Goal: Task Accomplishment & Management: Use online tool/utility

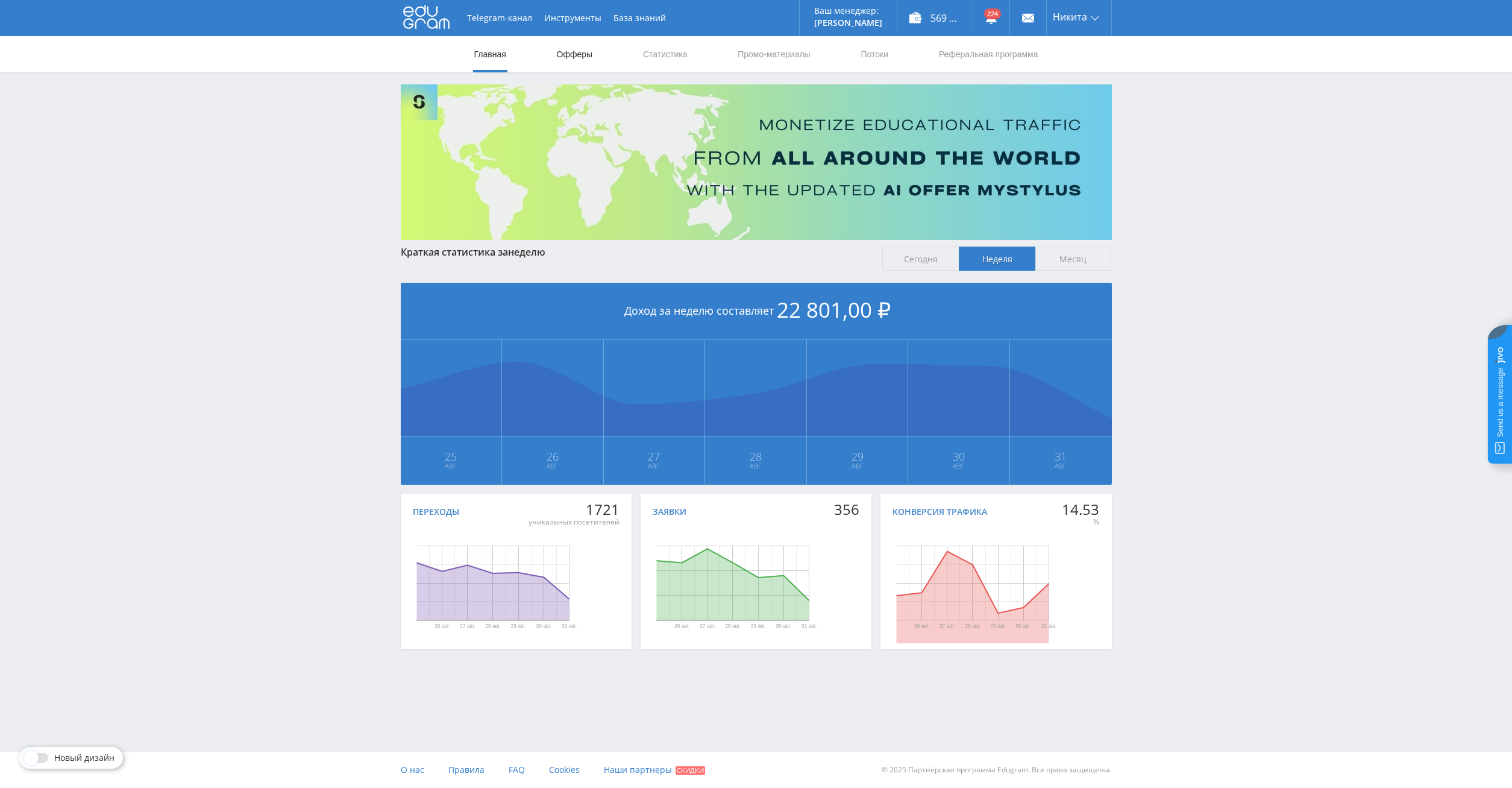
click at [593, 50] on link "Офферы" at bounding box center [575, 54] width 39 height 36
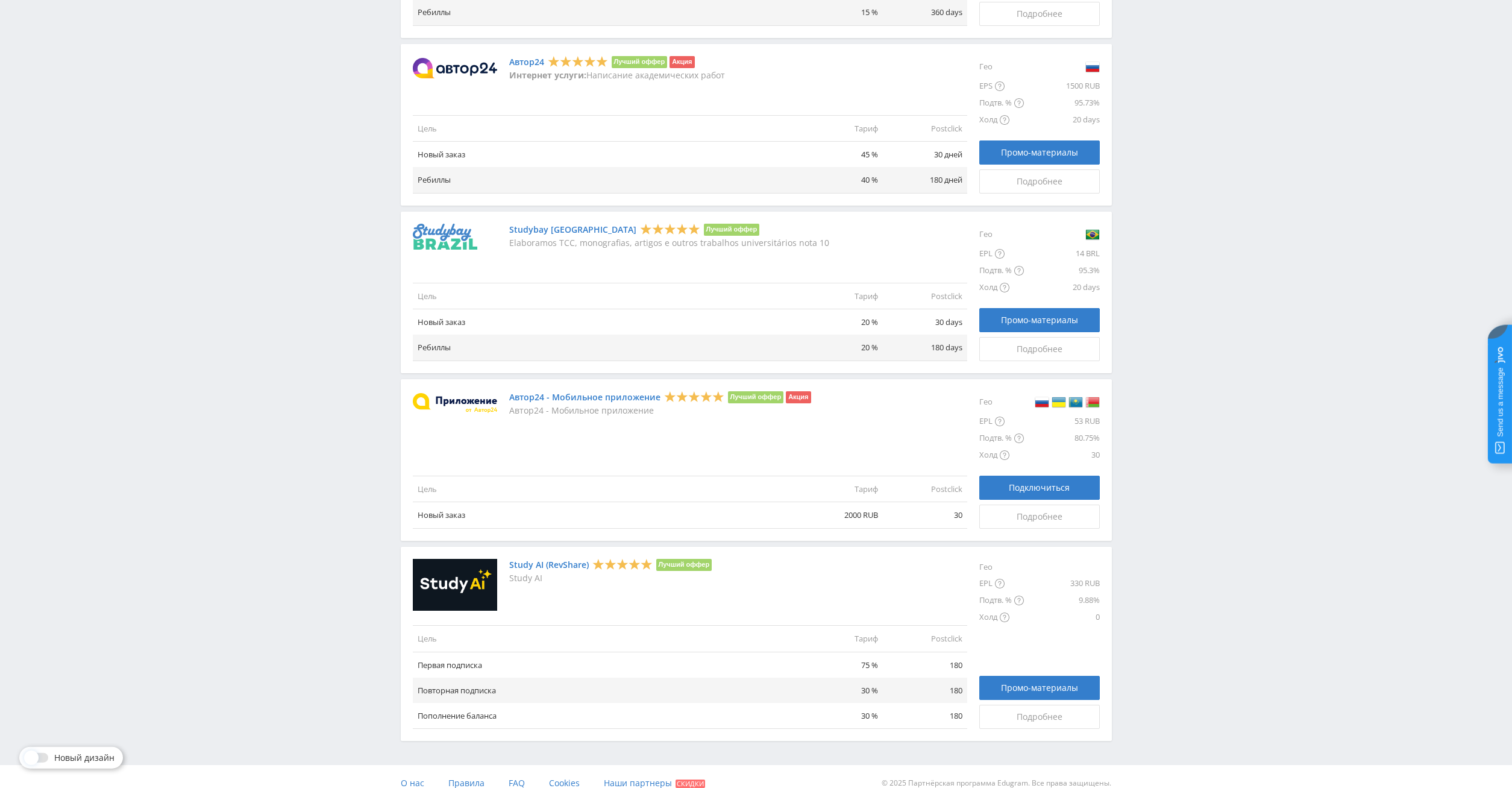
scroll to position [1081, 0]
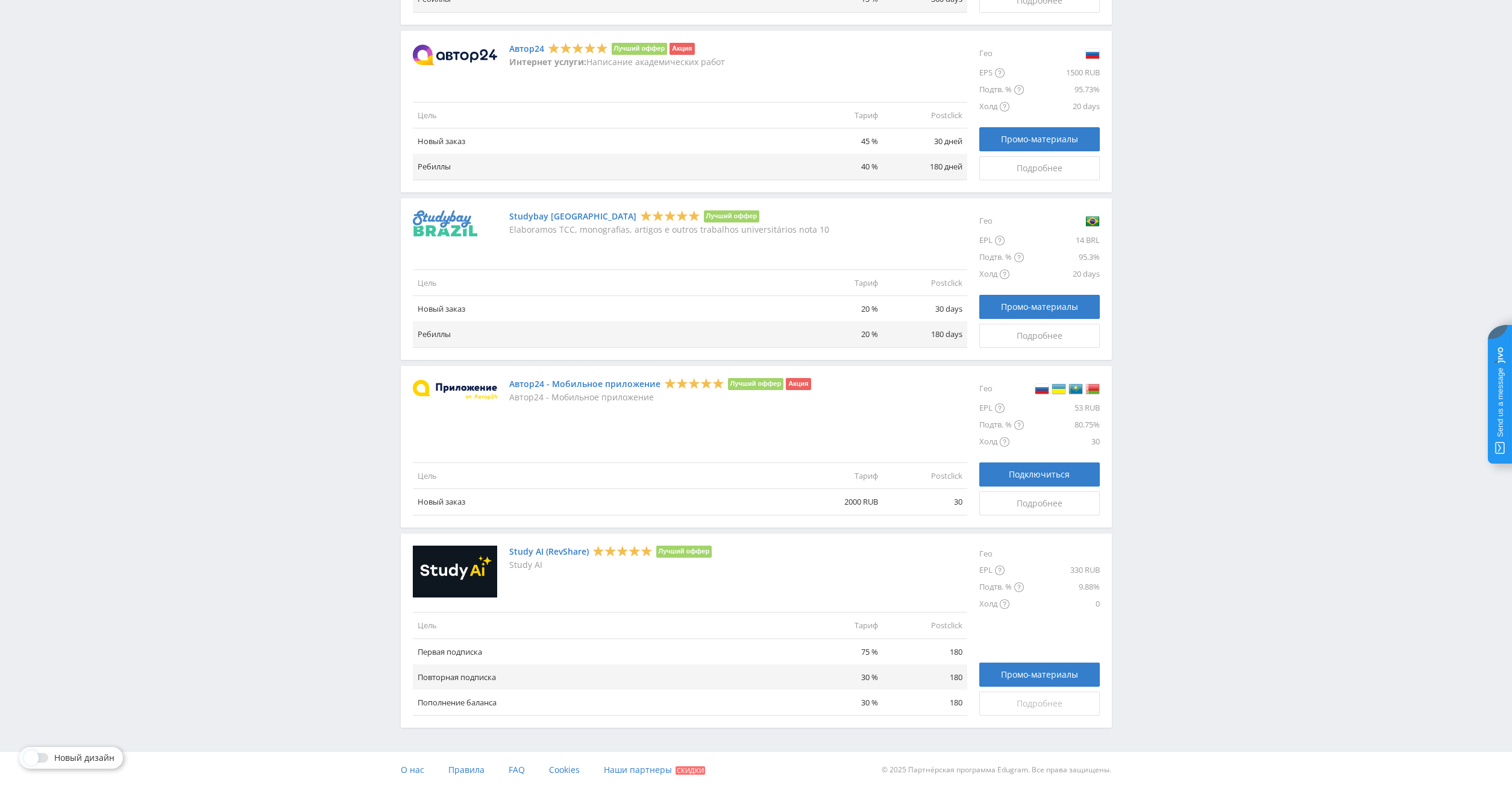
click at [1059, 701] on span "Подробнее" at bounding box center [1039, 703] width 46 height 10
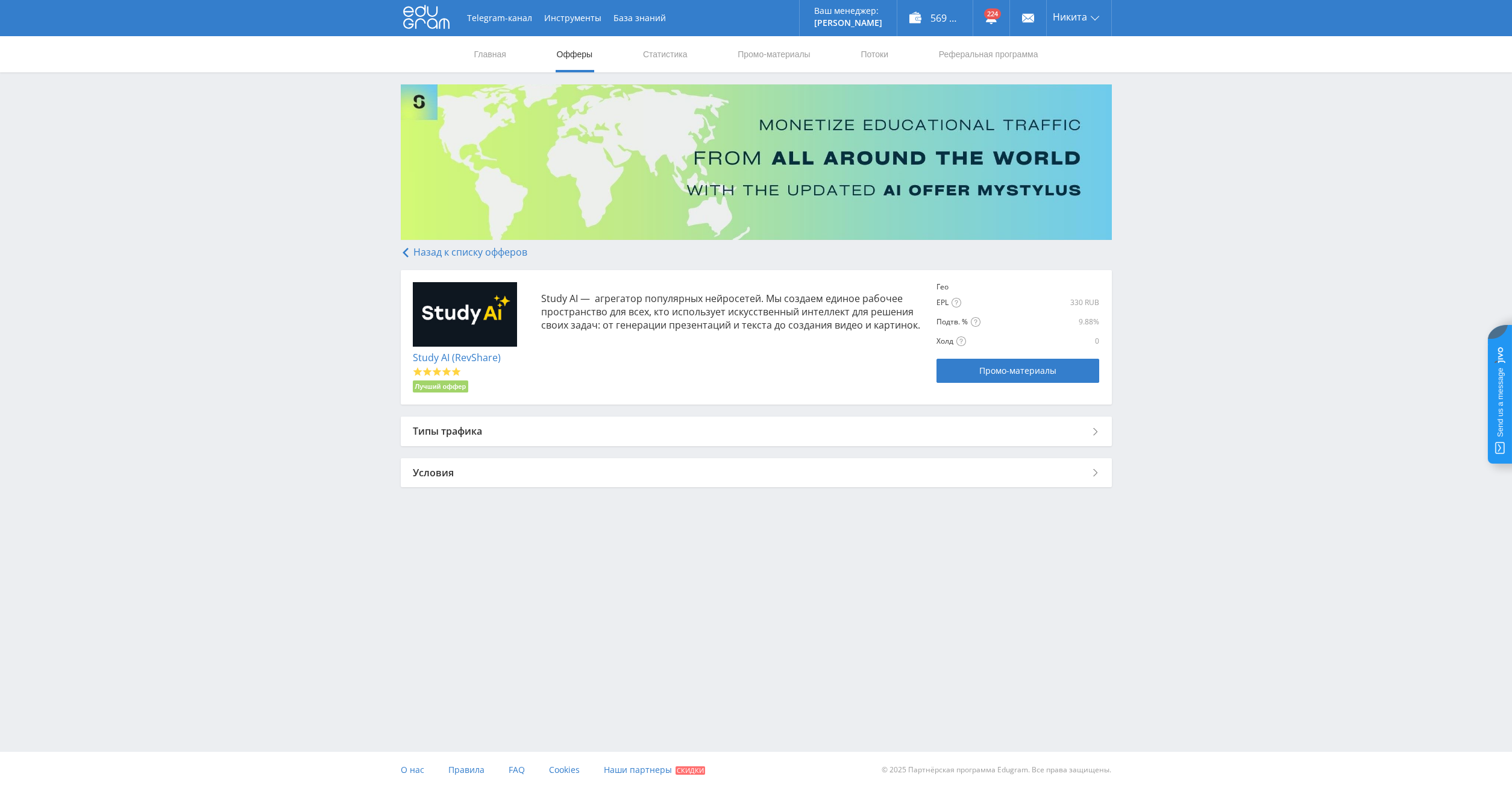
click at [509, 436] on div "Типы трафика" at bounding box center [756, 431] width 711 height 29
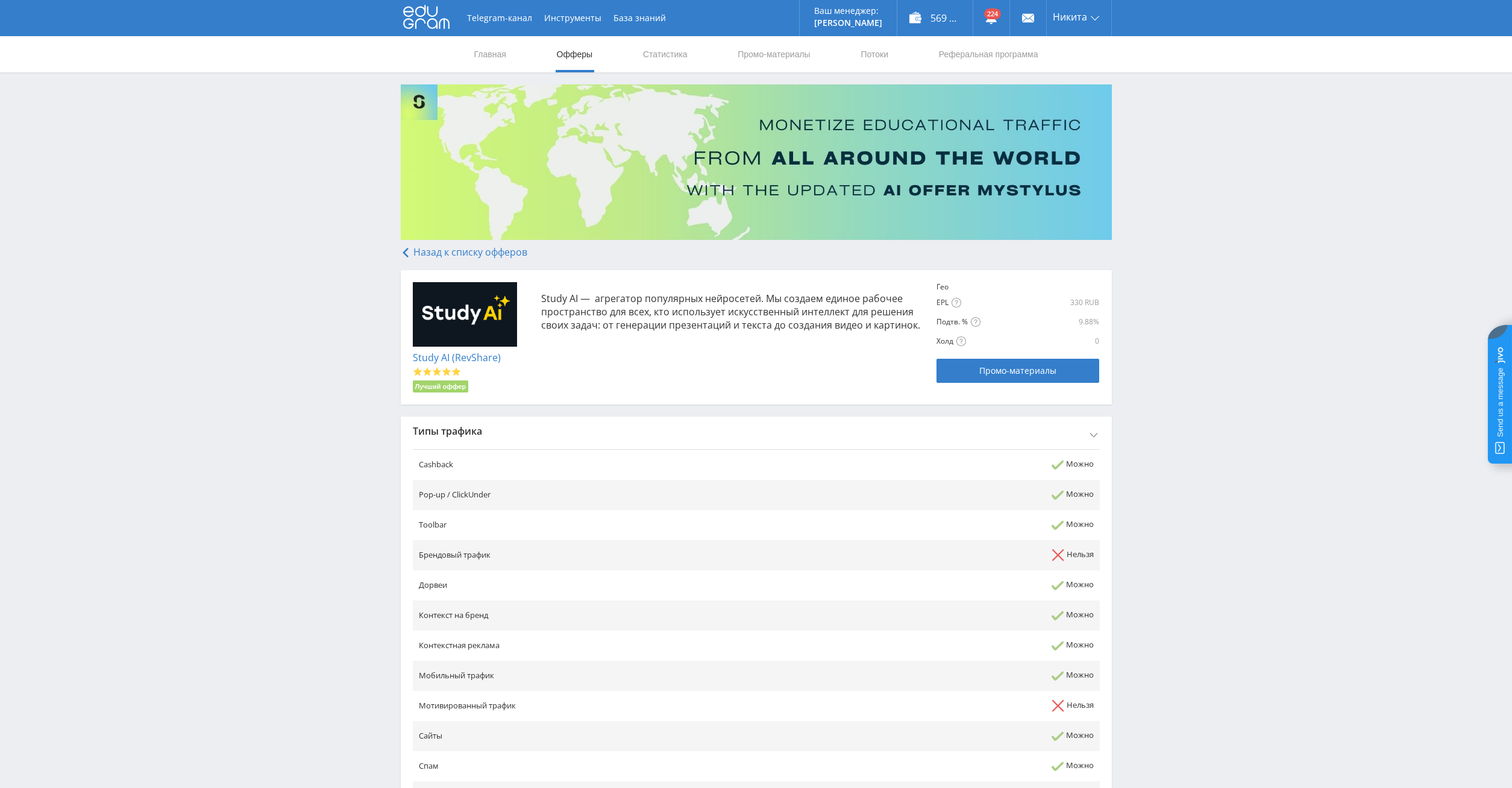
click at [502, 431] on div "Типы трафика" at bounding box center [756, 431] width 711 height 29
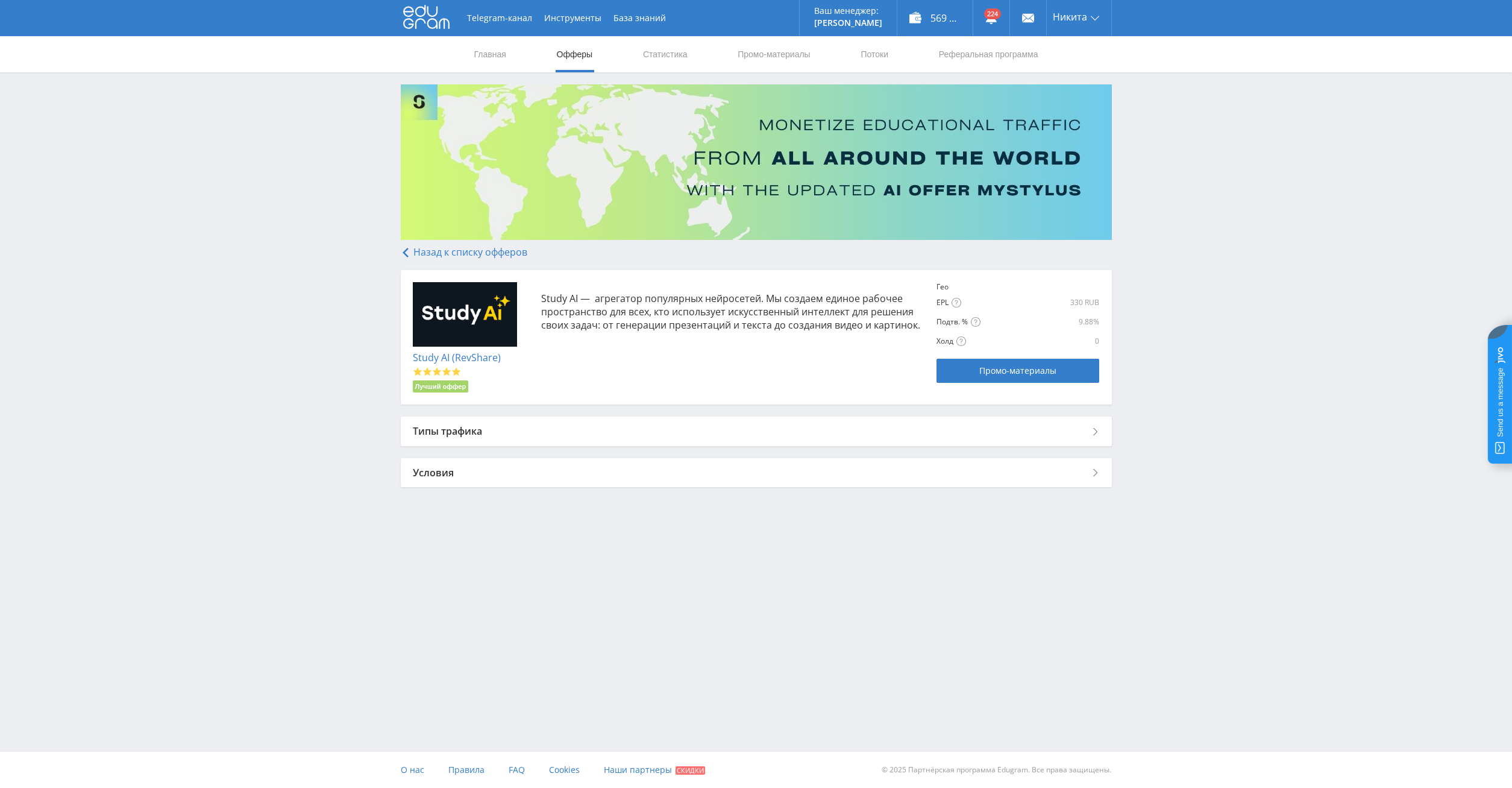
click at [498, 469] on div "Условия" at bounding box center [756, 473] width 711 height 29
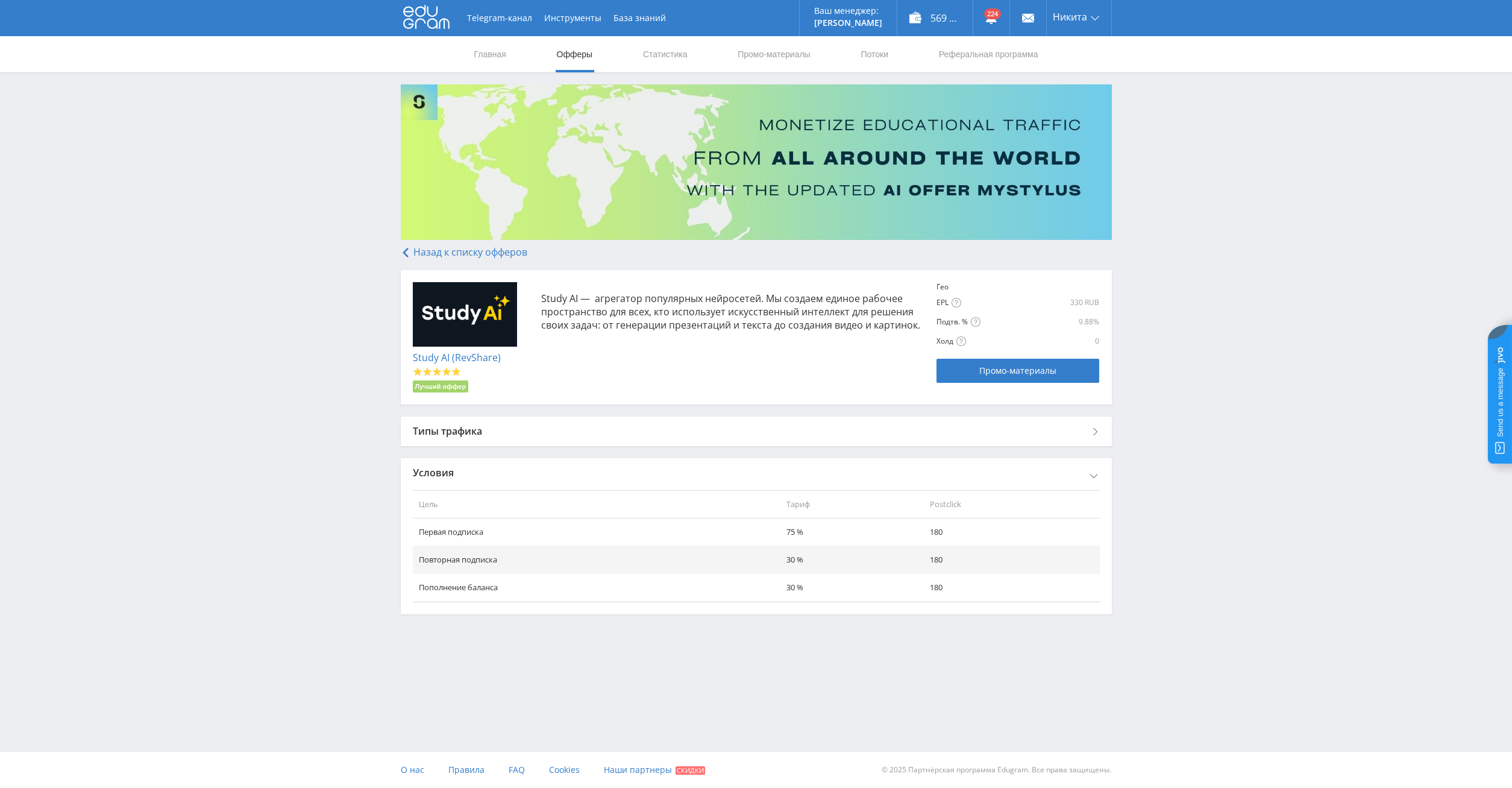
click at [481, 440] on div "Типы трафика" at bounding box center [756, 431] width 711 height 29
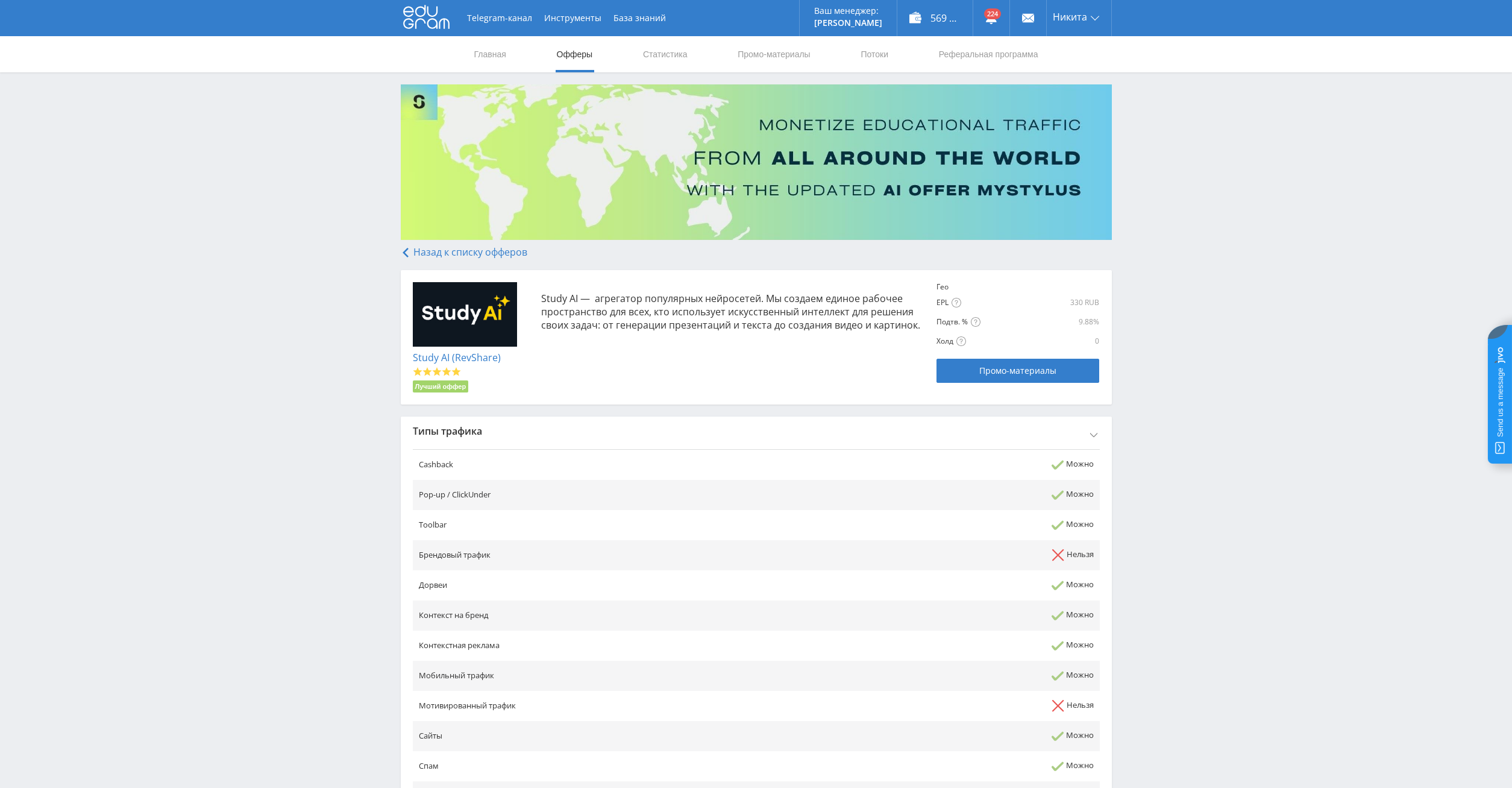
click at [405, 254] on use at bounding box center [405, 252] width 6 height 10
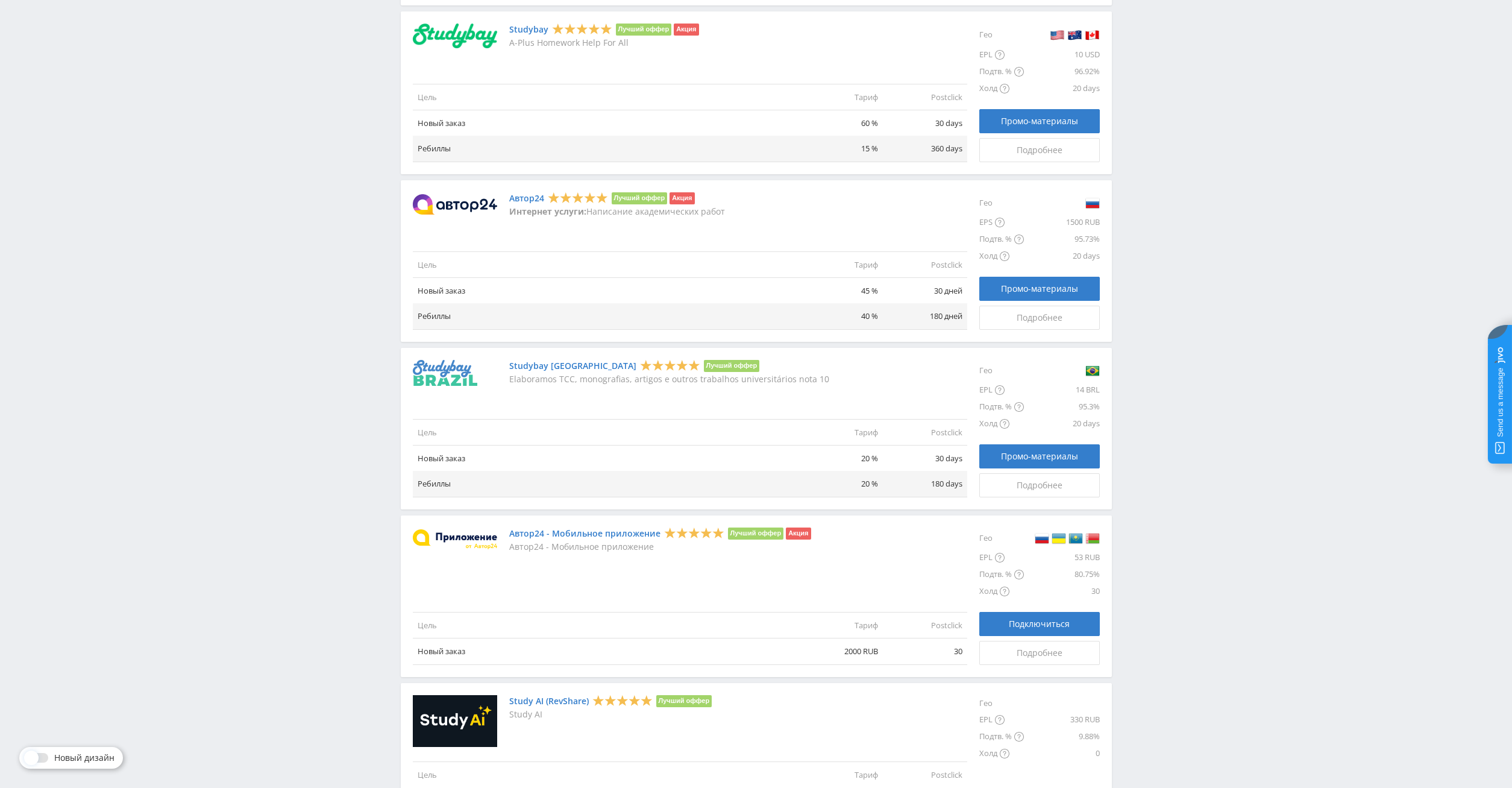
scroll to position [1081, 0]
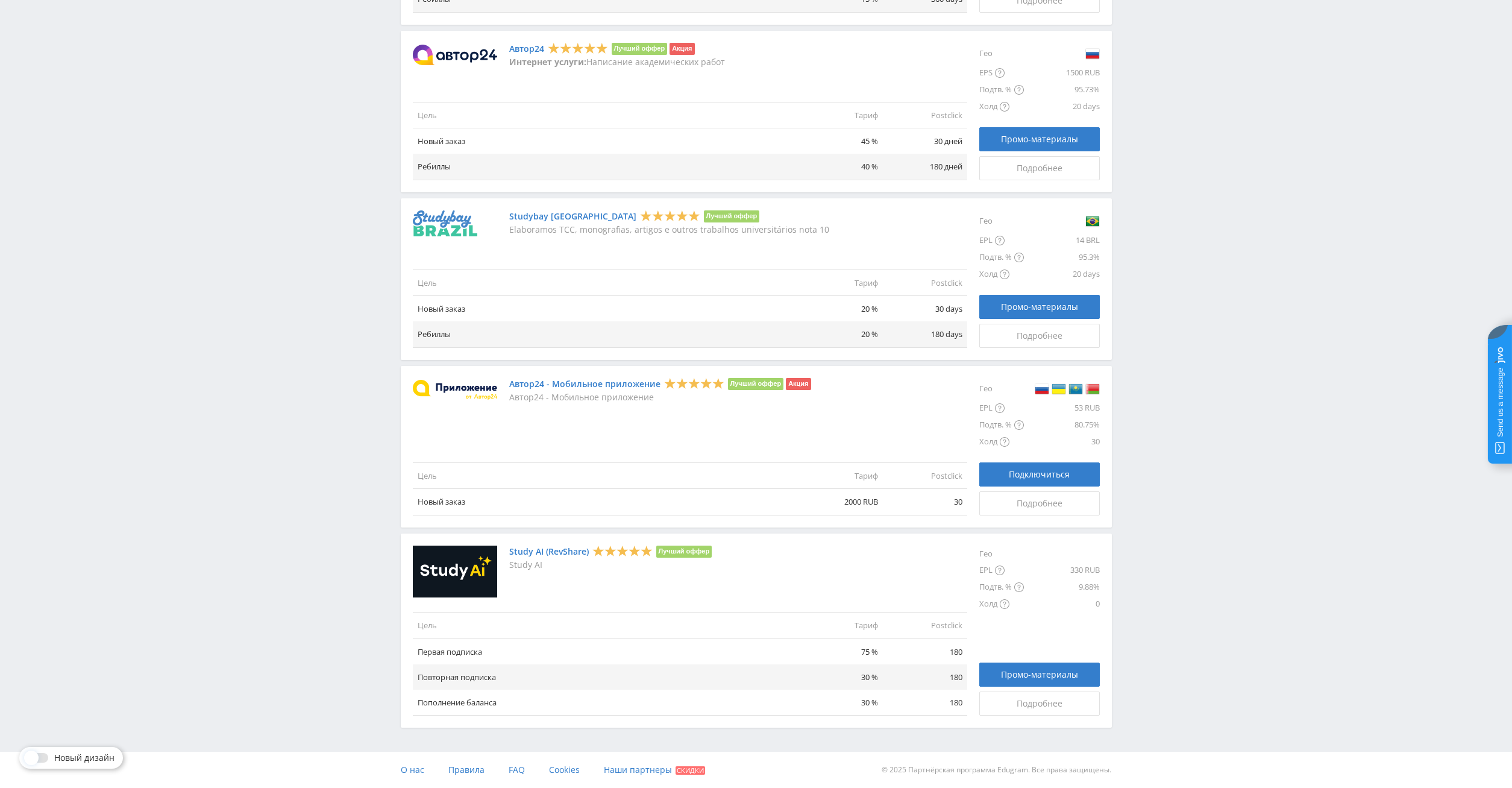
click at [669, 550] on li "Лучший оффер" at bounding box center [685, 551] width 56 height 12
click at [426, 557] on img at bounding box center [455, 571] width 85 height 52
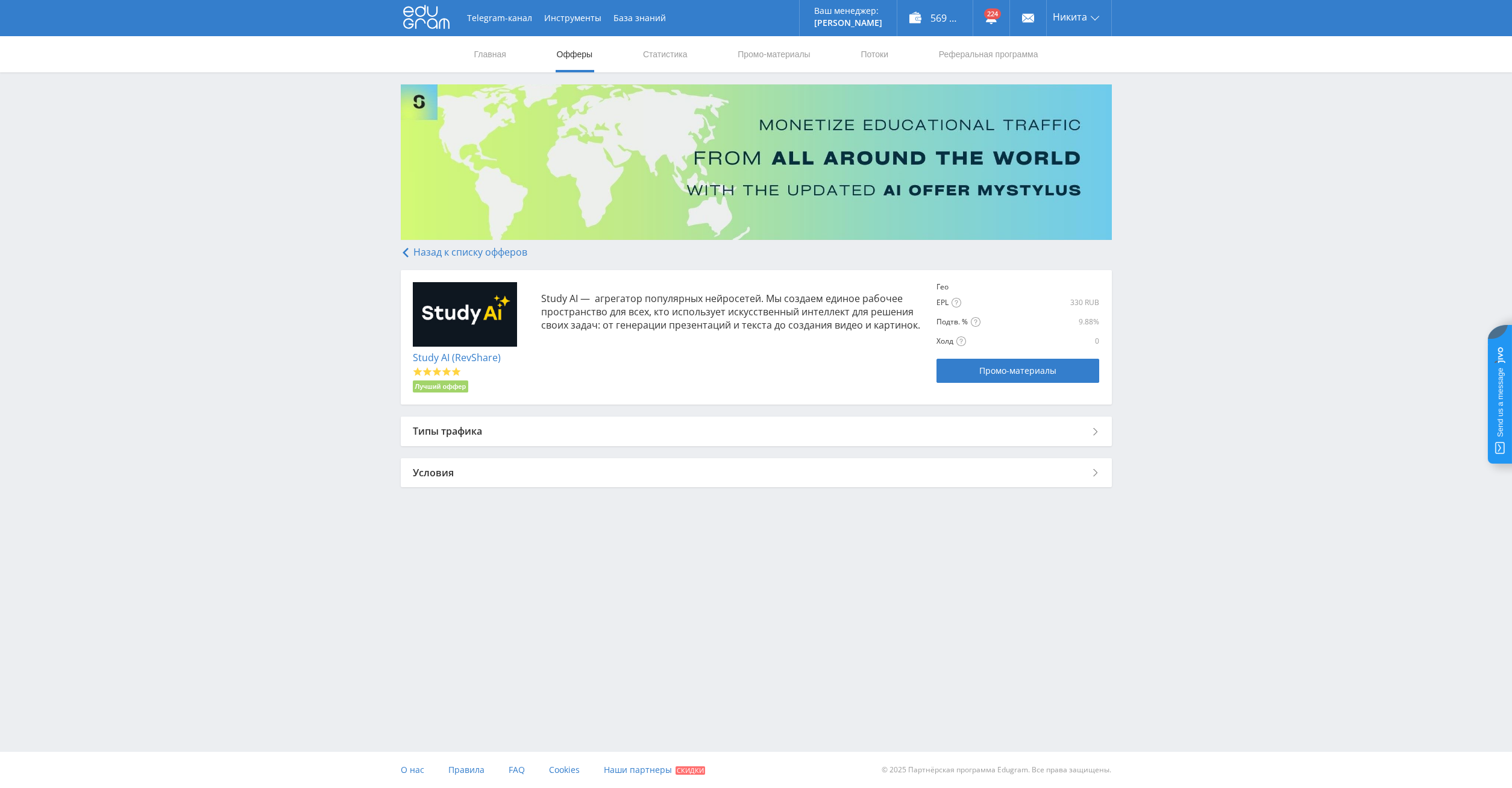
click at [448, 361] on link "Study AI (RevShare)" at bounding box center [456, 357] width 88 height 13
click at [1006, 376] on span "Промо-материалы" at bounding box center [1018, 371] width 77 height 10
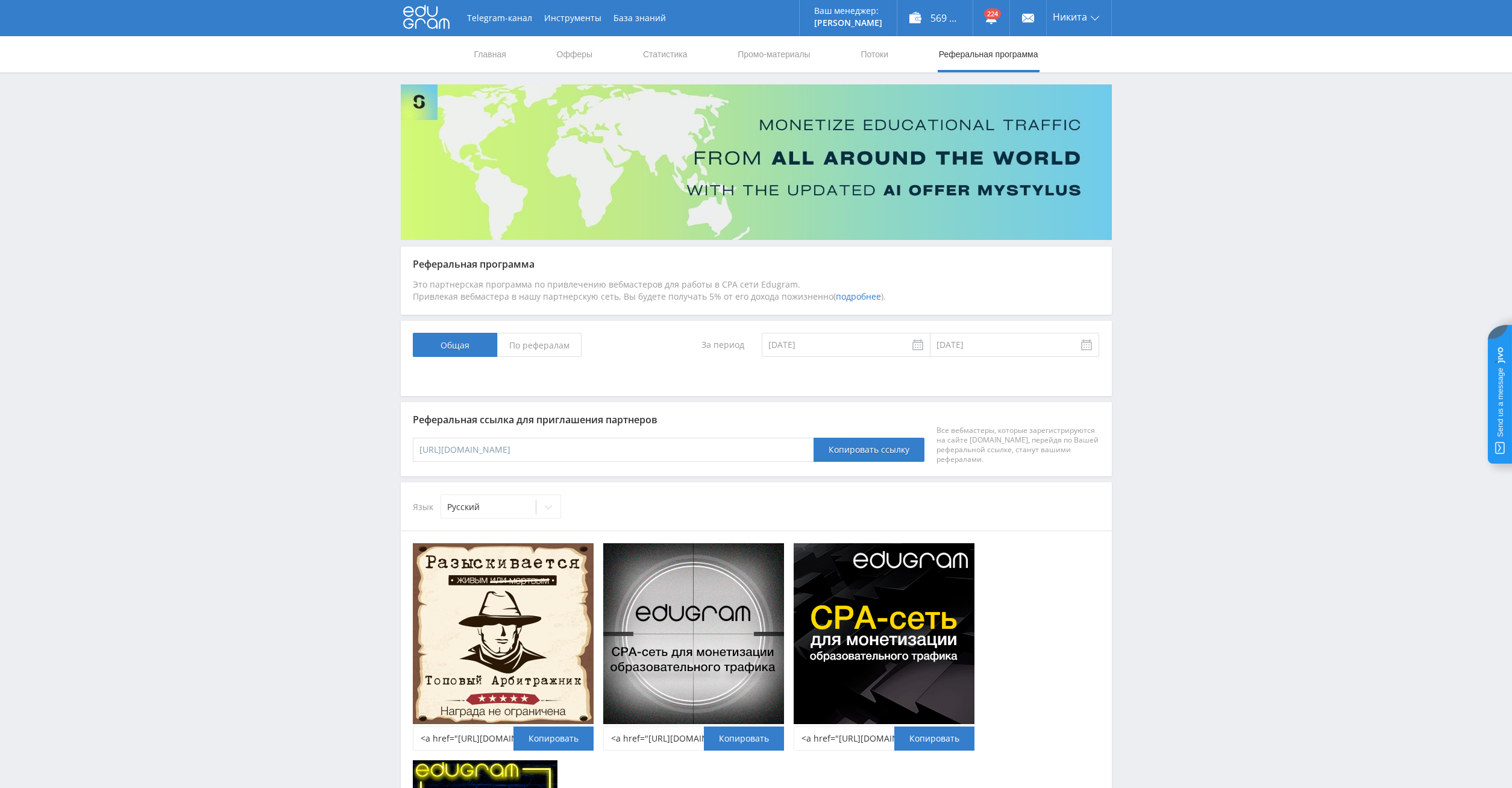
click at [560, 346] on span "По рефералам" at bounding box center [539, 345] width 85 height 24
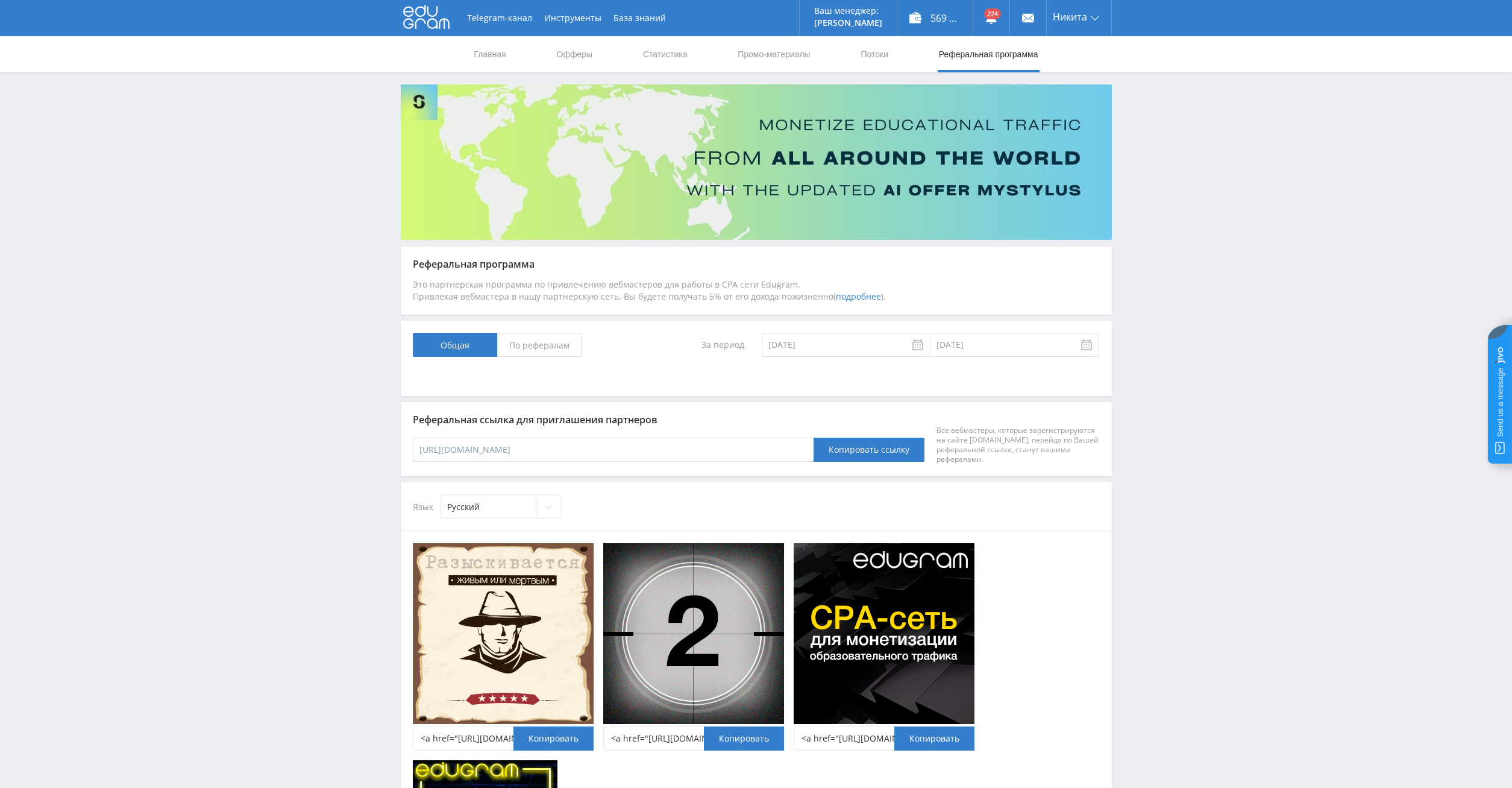
click at [0, 0] on input "По рефералам" at bounding box center [0, 0] width 0 height 0
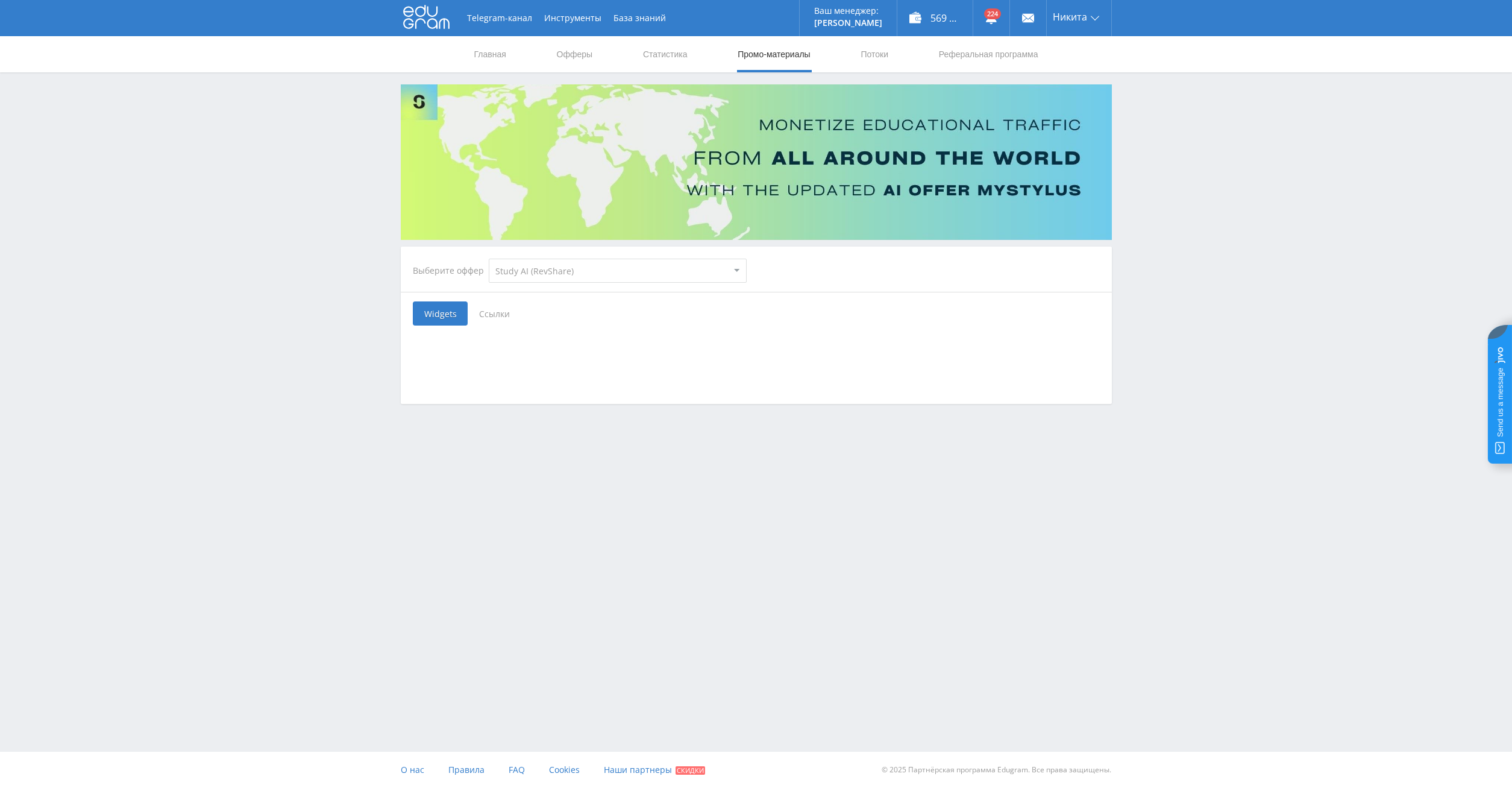
select select "376"
click at [500, 311] on span "Ссылки" at bounding box center [494, 314] width 54 height 24
click at [0, 0] on input "Ссылки" at bounding box center [0, 0] width 0 height 0
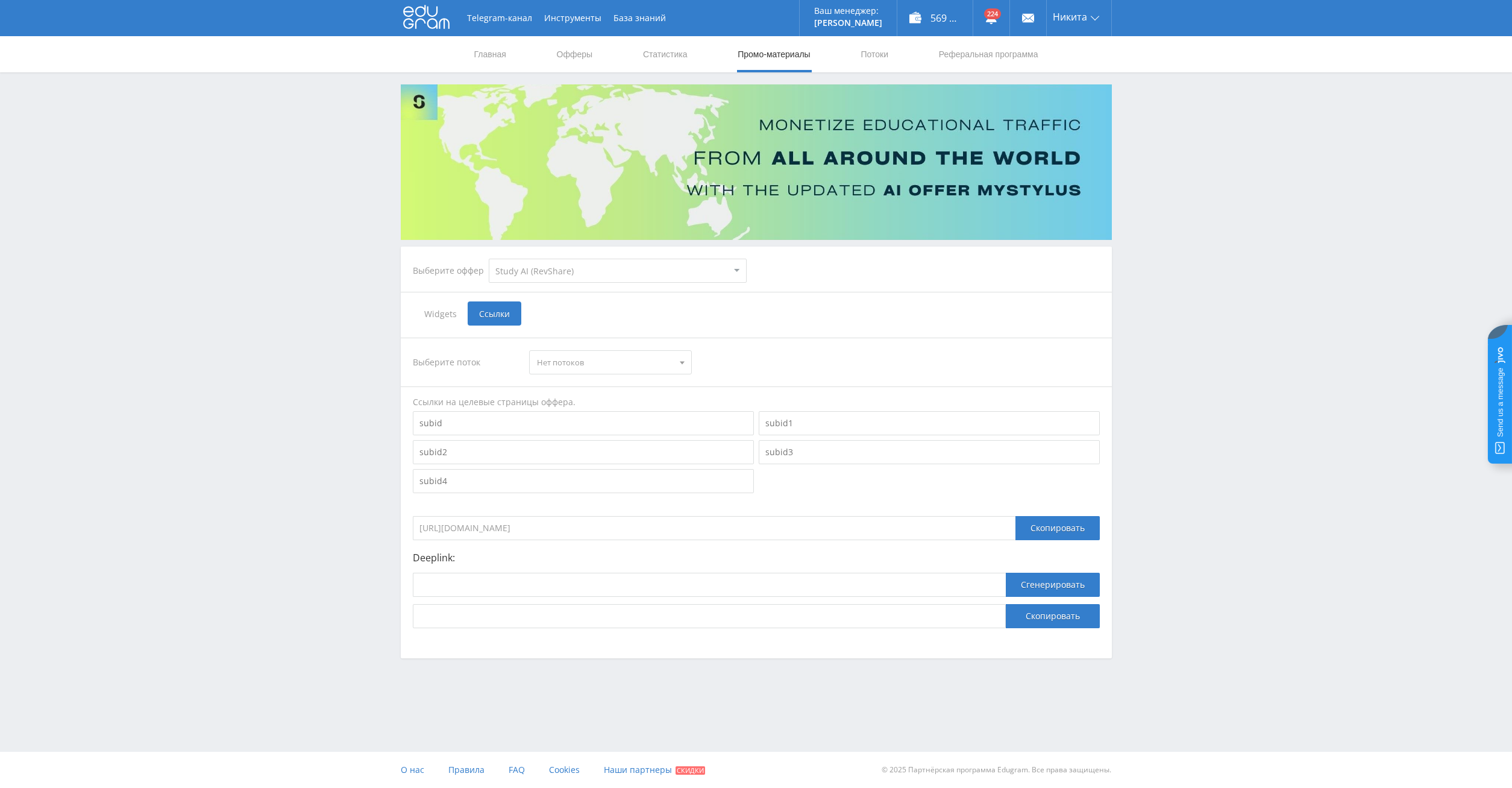
click at [489, 259] on select "MyStylus MyStylus - Revshare Кампус AI Studybay Автор24 Studybay [GEOGRAPHIC_DA…" at bounding box center [618, 271] width 258 height 24
click at [600, 269] on select "MyStylus MyStylus - Revshare Кампус AI Studybay Автор24 Studybay [GEOGRAPHIC_DA…" at bounding box center [618, 271] width 258 height 24
click at [1064, 543] on div "Выберите поток Нет потоков Нет потоков Ссылки на целевые страницы оффера. https…" at bounding box center [756, 483] width 687 height 290
click at [1055, 529] on div "Скопировать" at bounding box center [1057, 528] width 85 height 24
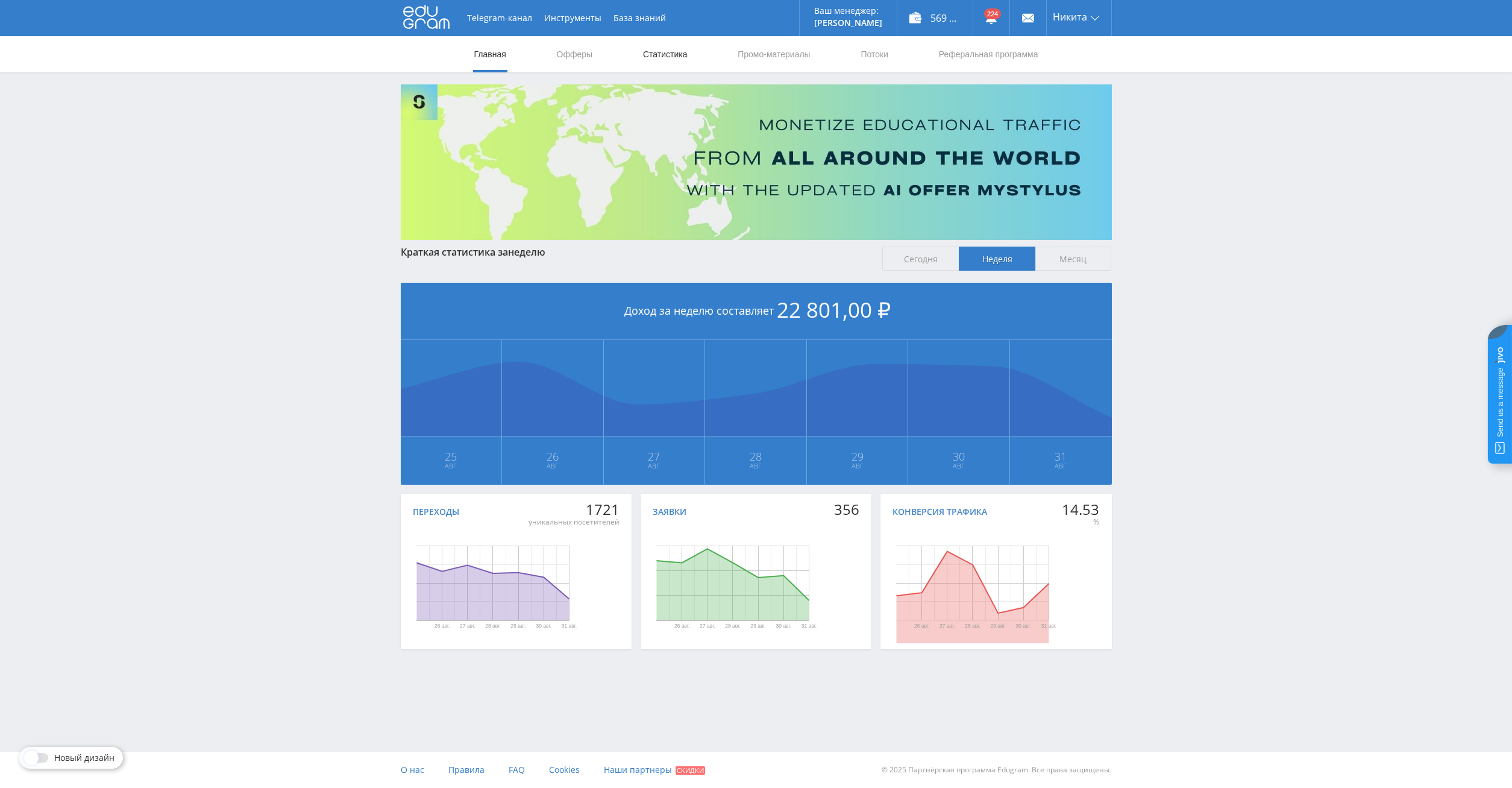
click at [664, 56] on link "Статистика" at bounding box center [665, 54] width 47 height 36
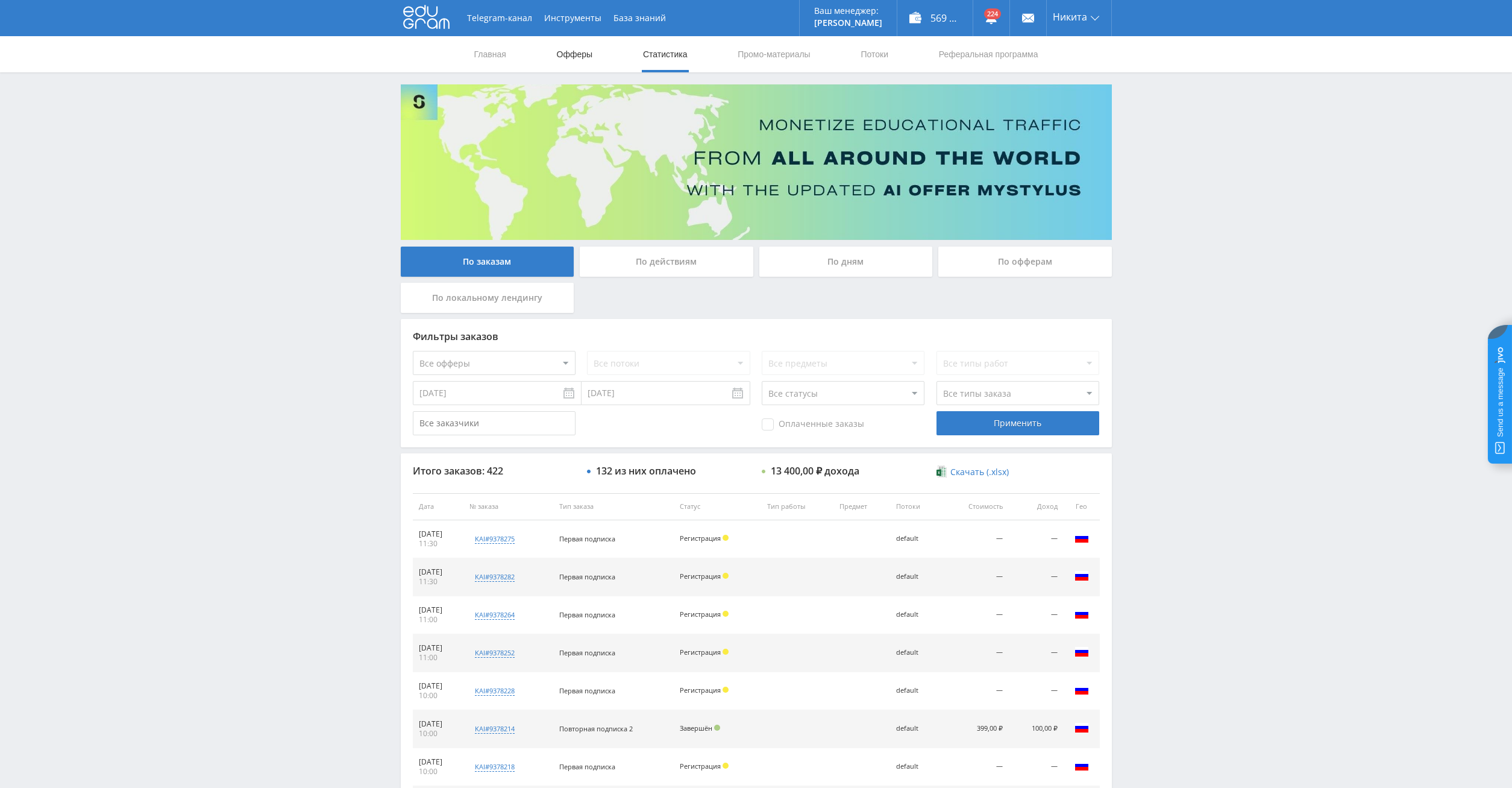
click at [593, 47] on link "Офферы" at bounding box center [575, 54] width 39 height 36
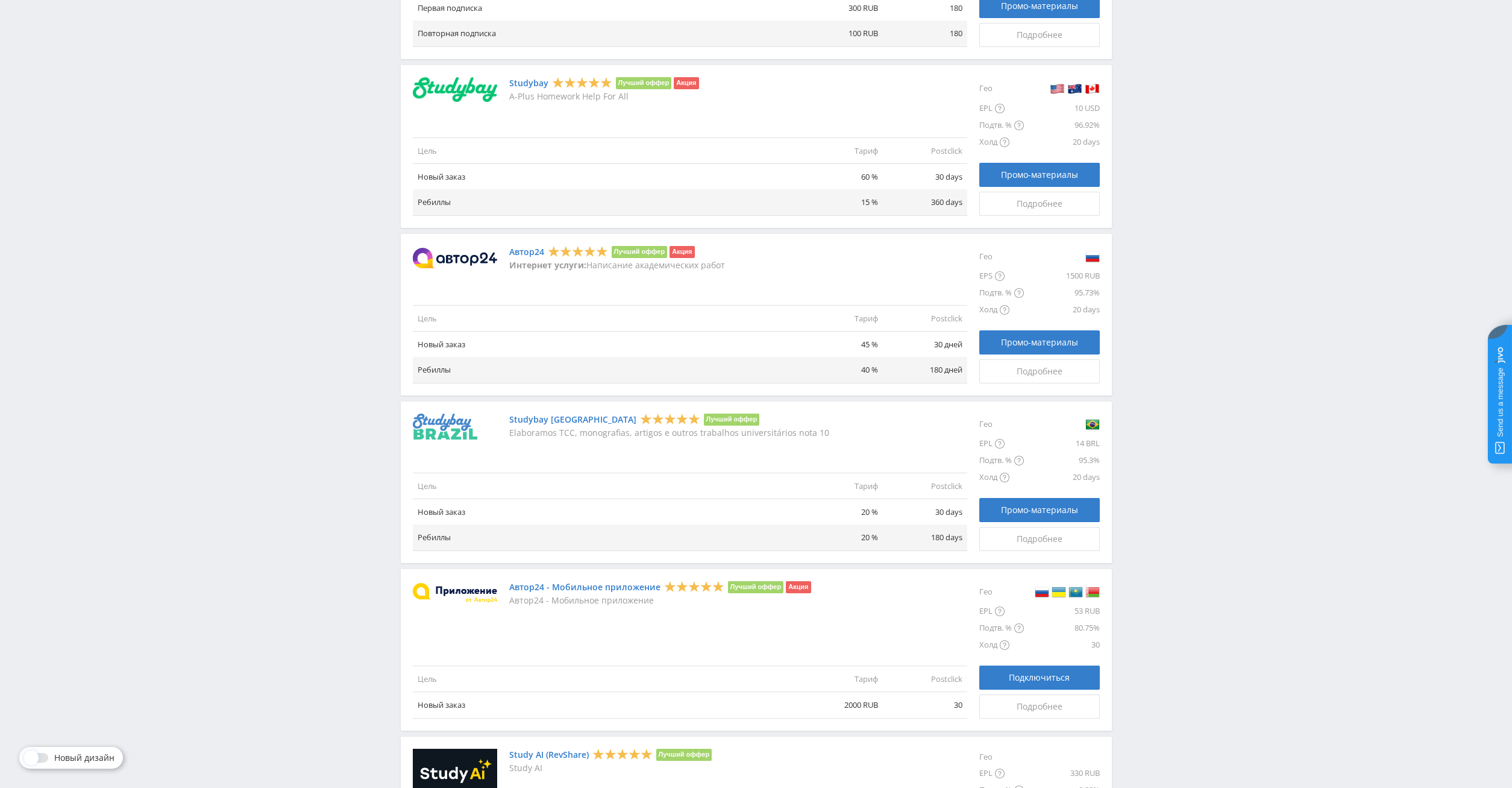
scroll to position [1081, 0]
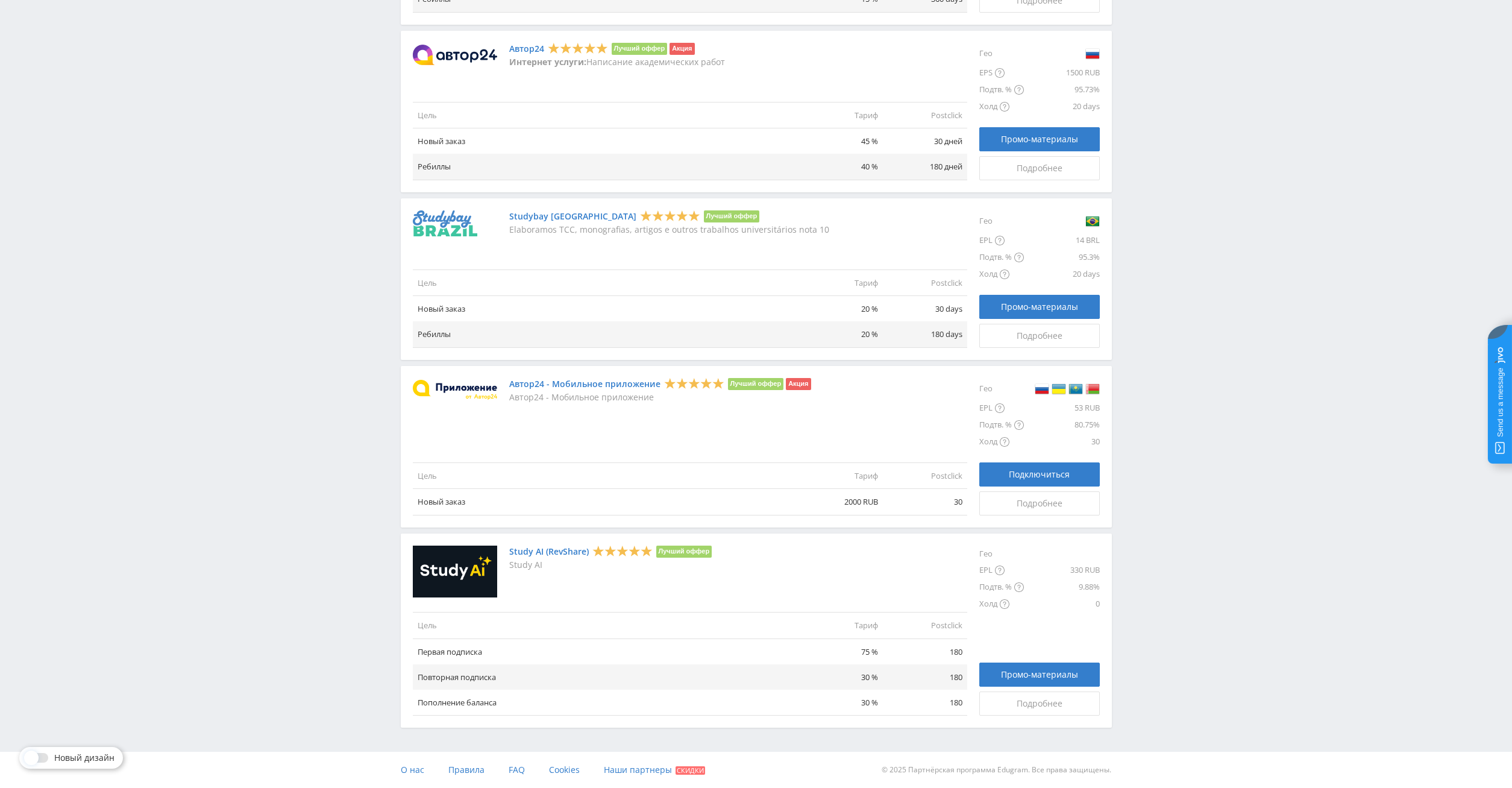
click at [485, 576] on img at bounding box center [455, 571] width 85 height 52
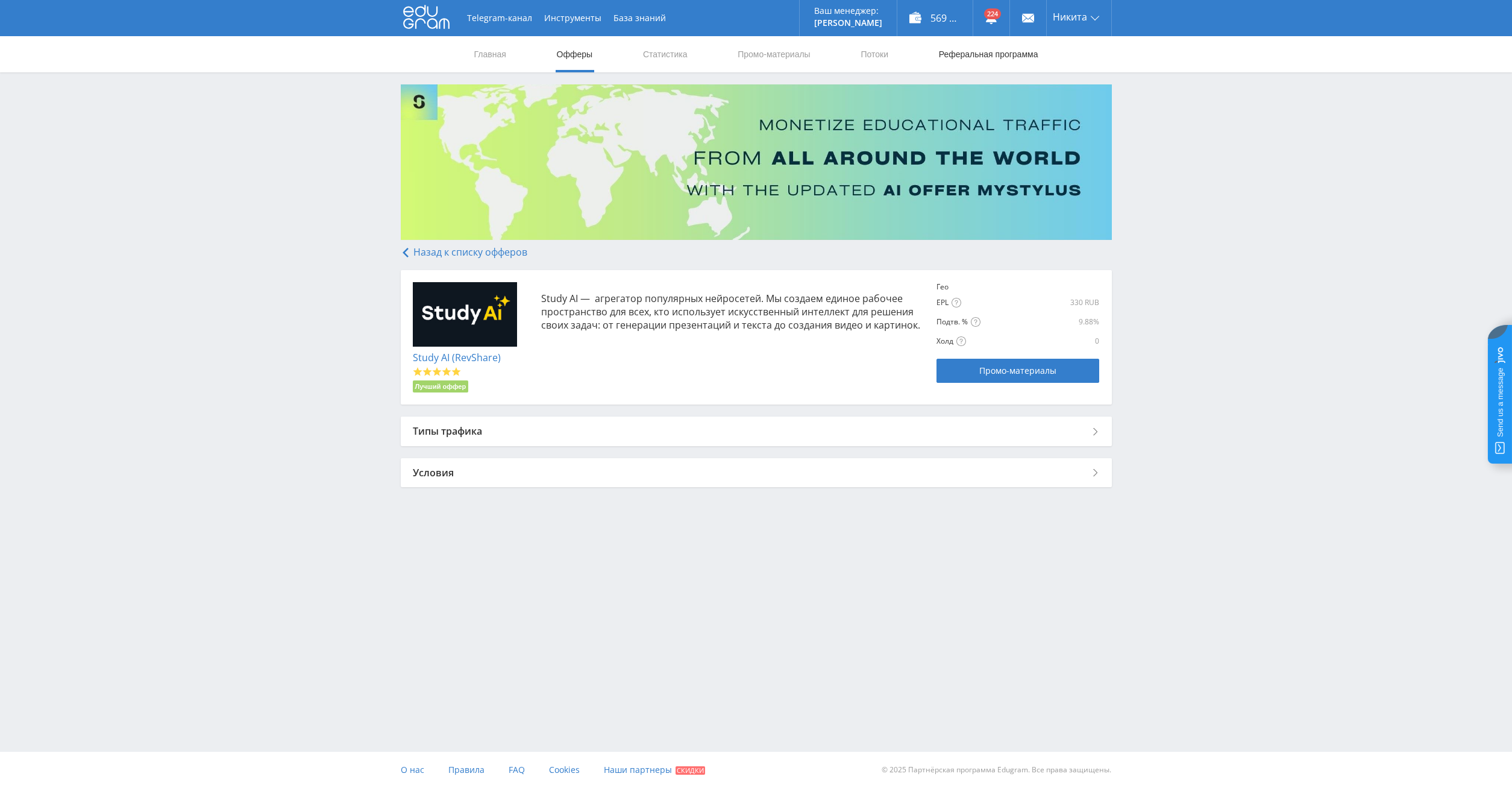
click at [973, 52] on link "Реферальная программа" at bounding box center [989, 54] width 102 height 36
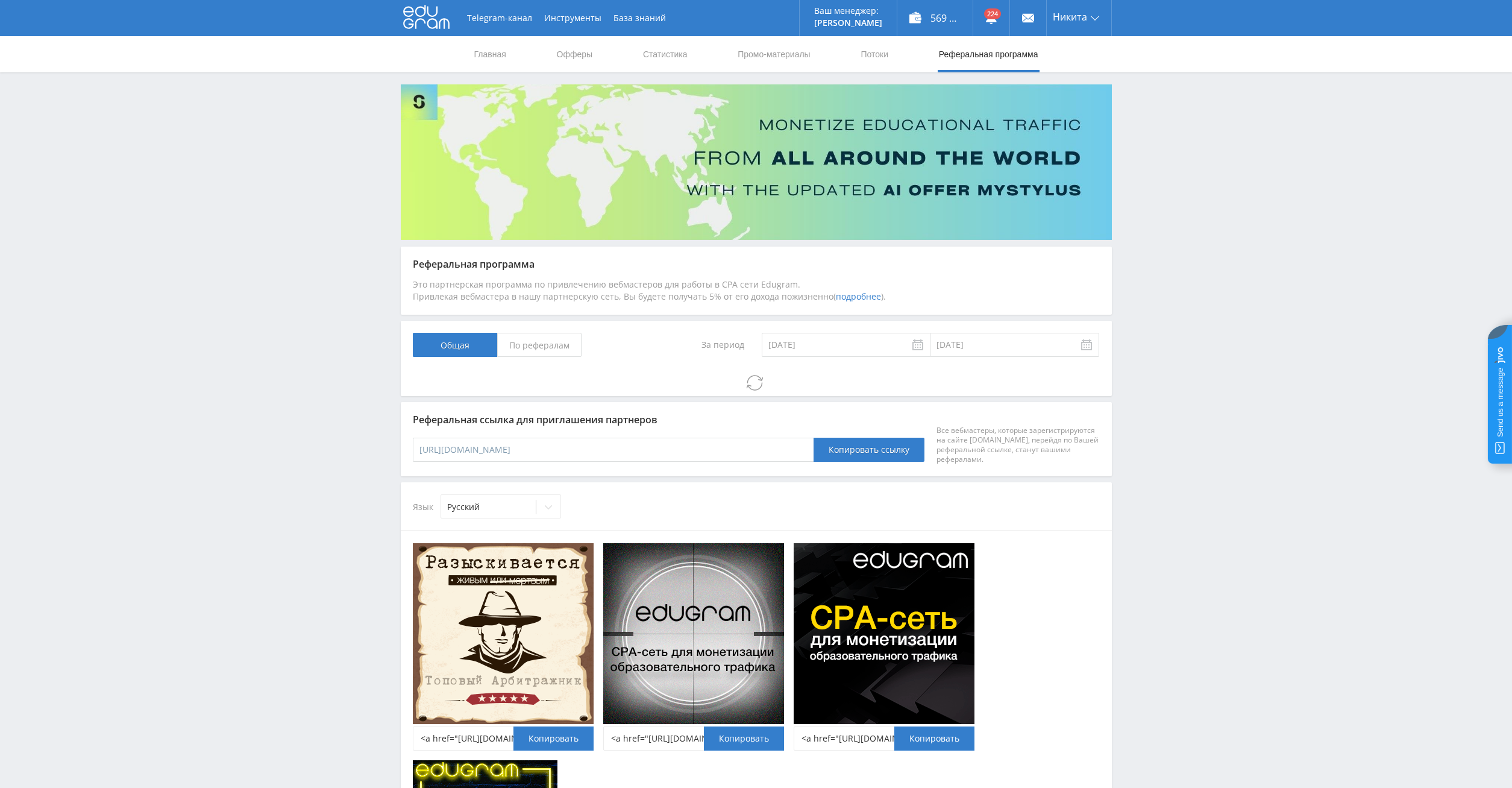
click at [538, 345] on span "По рефералам" at bounding box center [539, 345] width 85 height 24
click at [0, 0] on input "По рефералам" at bounding box center [0, 0] width 0 height 0
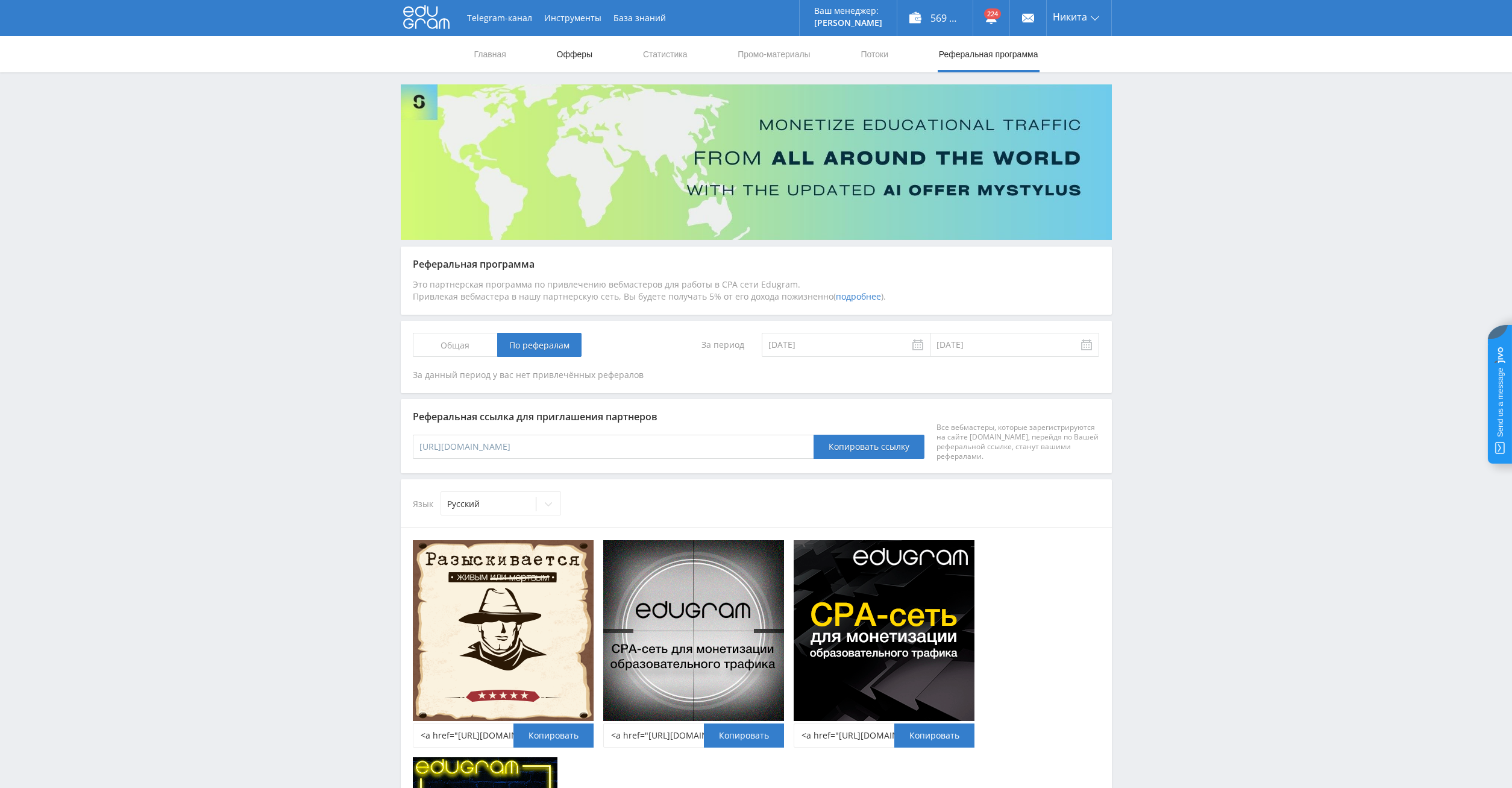
click at [578, 54] on link "Офферы" at bounding box center [575, 54] width 39 height 36
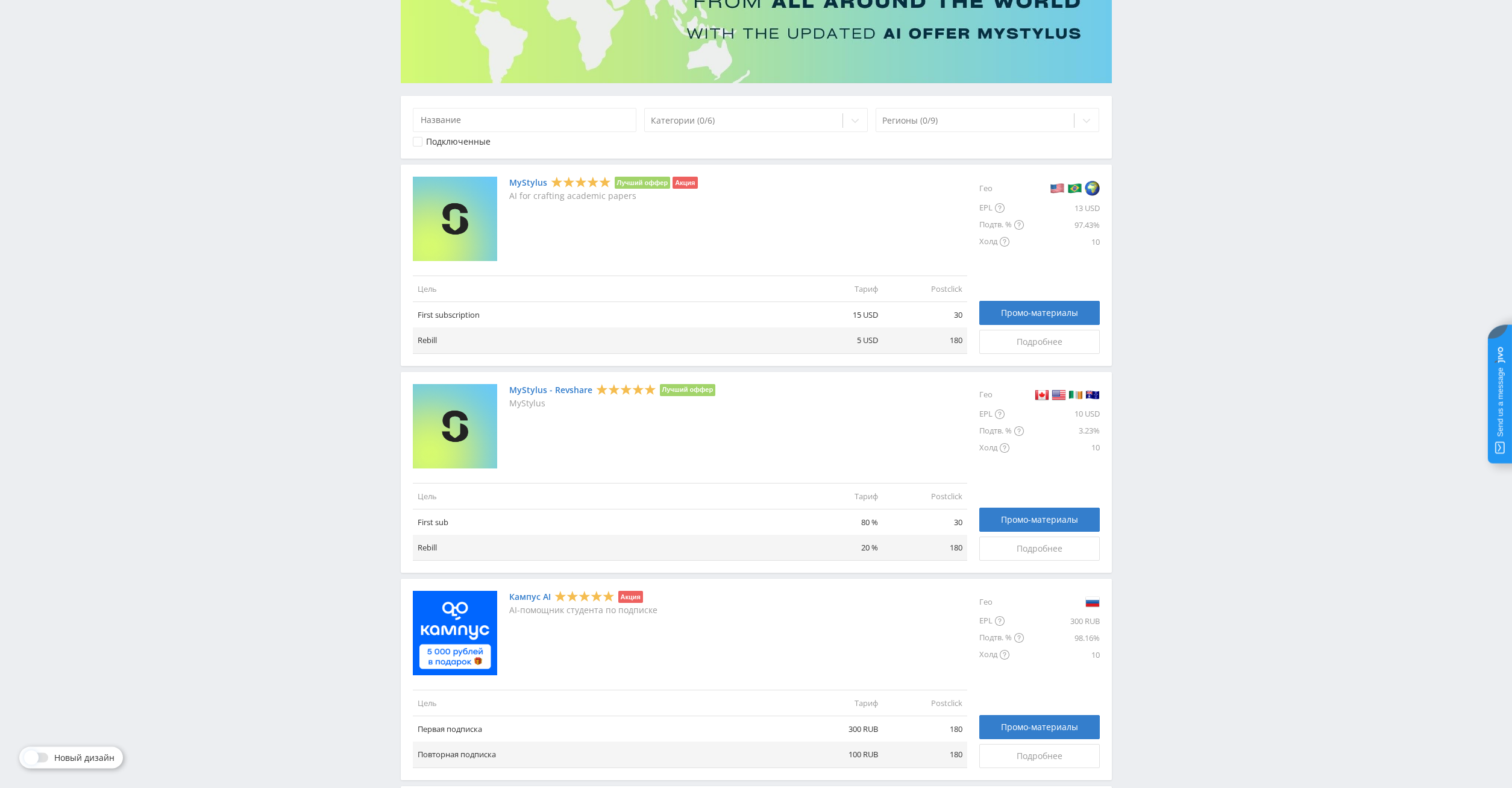
scroll to position [1081, 0]
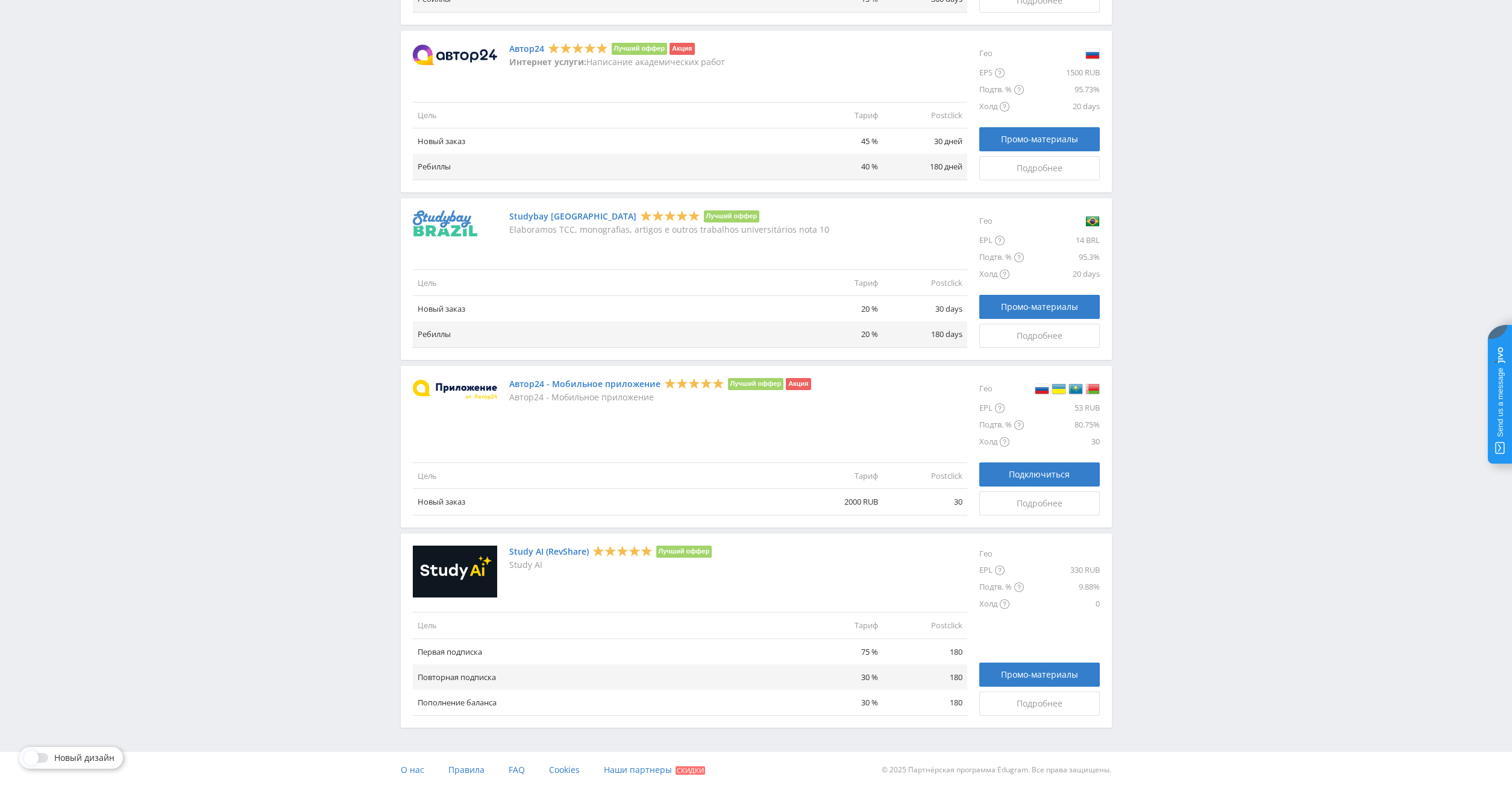
drag, startPoint x: 1289, startPoint y: 295, endPoint x: 973, endPoint y: 700, distance: 513.7
click at [543, 551] on link "Study AI (RevShare)" at bounding box center [549, 552] width 80 height 10
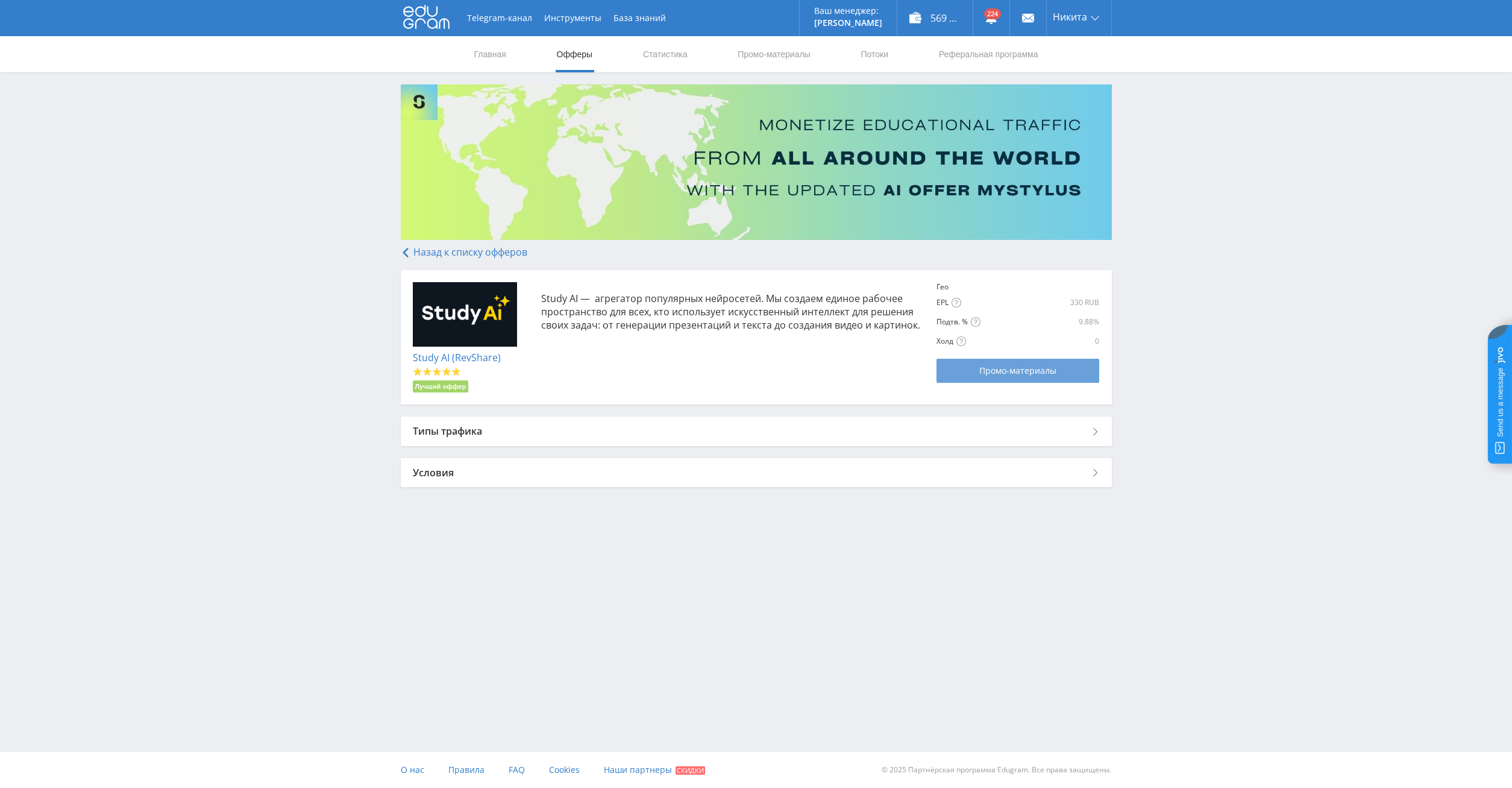
click at [1026, 373] on span "Промо-материалы" at bounding box center [1018, 371] width 77 height 10
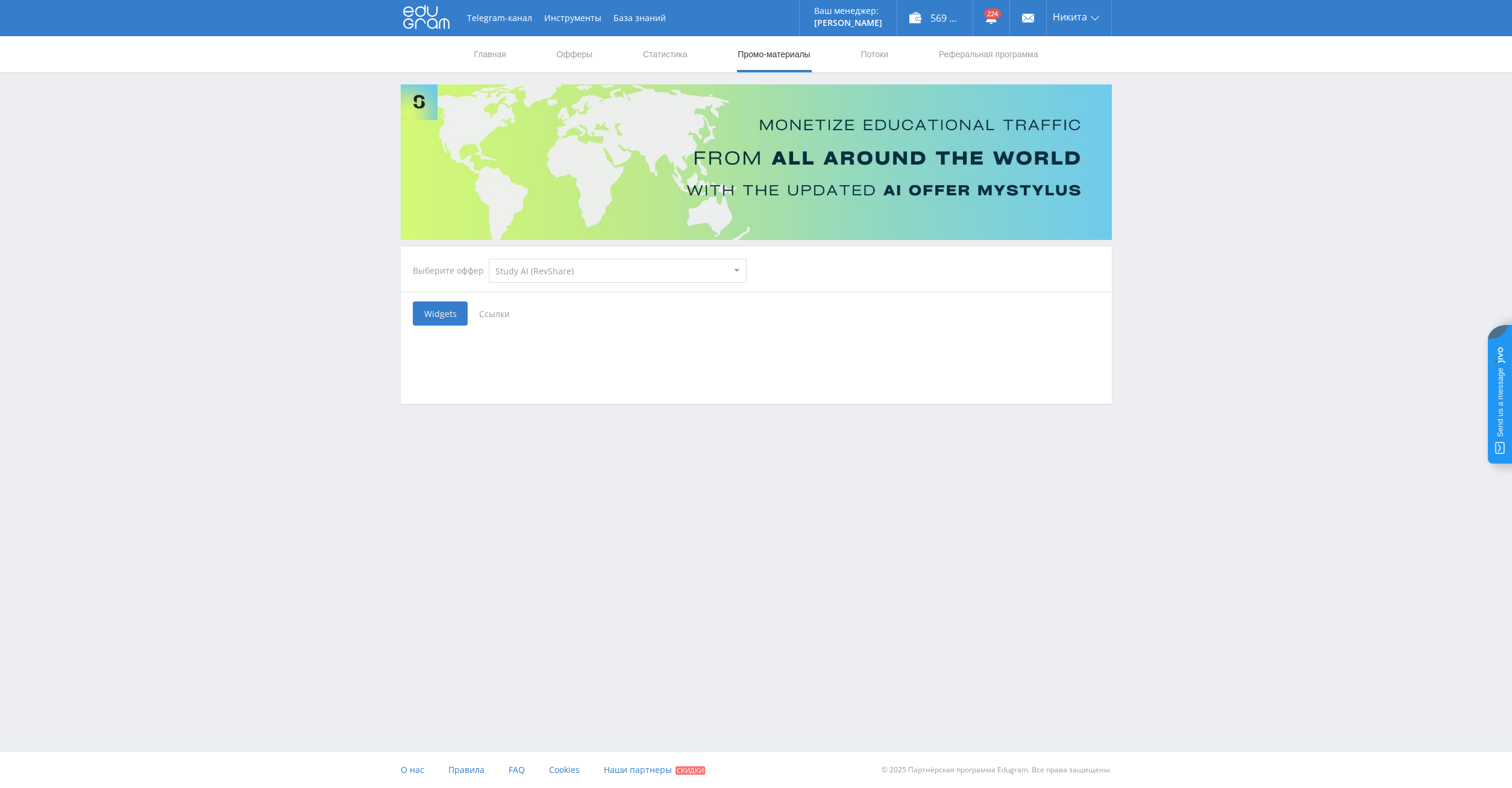
select select "376"
click at [489, 259] on select "MyStylus MyStylus - Revshare Кампус AI Studybay Автор24 Studybay [GEOGRAPHIC_DA…" at bounding box center [618, 271] width 258 height 24
click option "Study AI (RevShare)" at bounding box center [0, 0] width 0 height 0
click at [485, 312] on span "Ссылки" at bounding box center [494, 314] width 54 height 24
click at [0, 0] on input "Ссылки" at bounding box center [0, 0] width 0 height 0
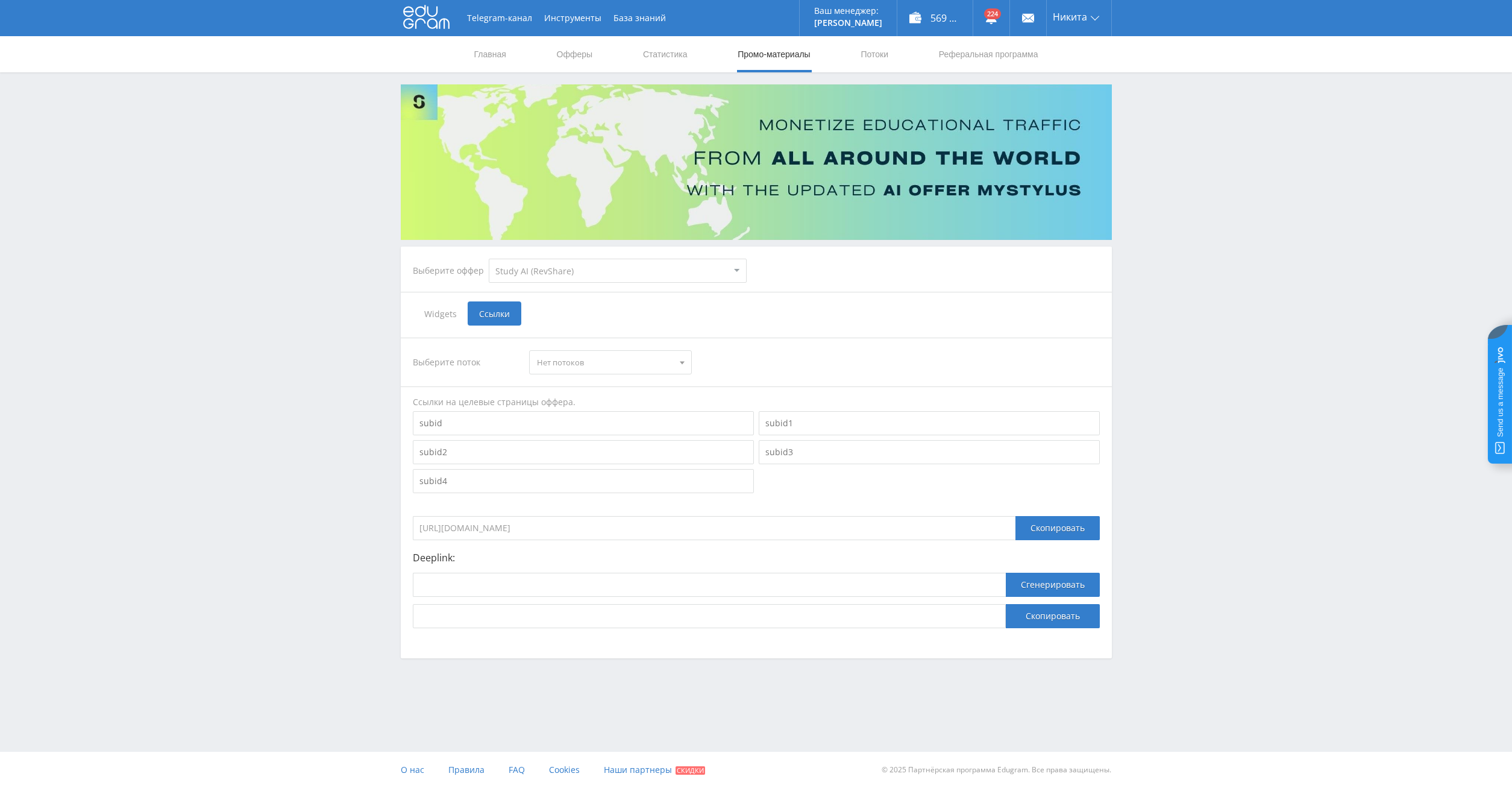
click at [568, 361] on span "Нет потоков" at bounding box center [605, 362] width 136 height 23
click at [575, 362] on span "Нет потоков" at bounding box center [605, 362] width 136 height 23
click at [1035, 584] on button "Сгенерировать" at bounding box center [1052, 585] width 94 height 24
click at [784, 449] on input at bounding box center [929, 452] width 341 height 24
click at [795, 422] on input at bounding box center [929, 423] width 341 height 24
